Goal: Find specific page/section: Find specific page/section

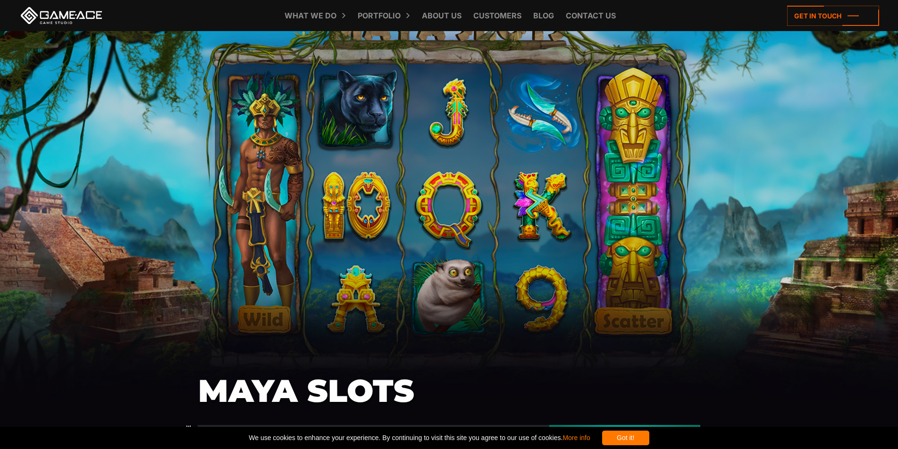
click at [90, 12] on link at bounding box center [61, 15] width 85 height 17
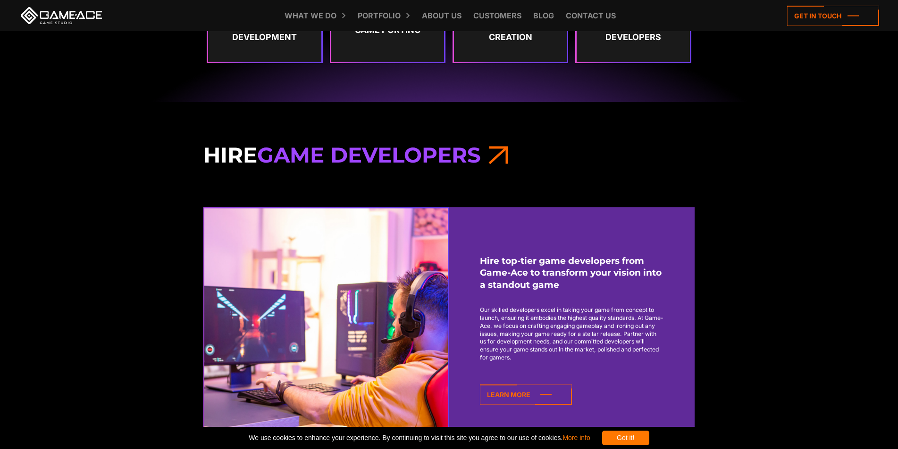
scroll to position [660, 0]
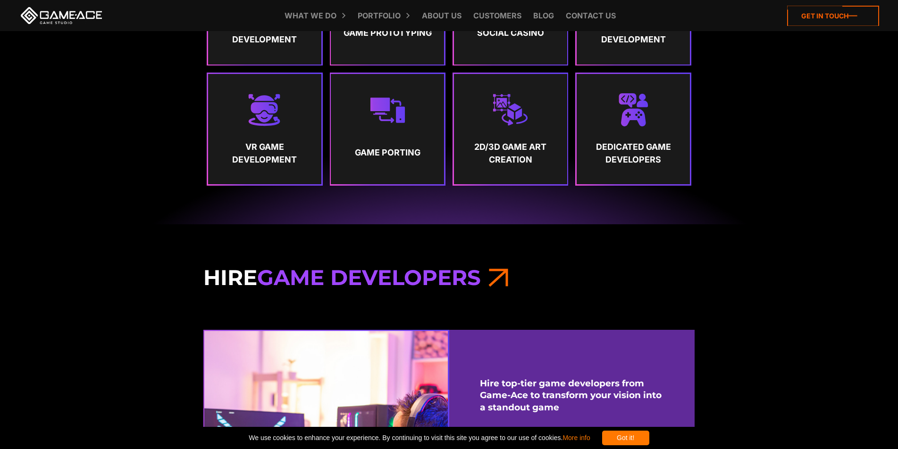
click at [815, 16] on icon at bounding box center [833, 16] width 92 height 20
